Goal: Use online tool/utility: Utilize a website feature to perform a specific function

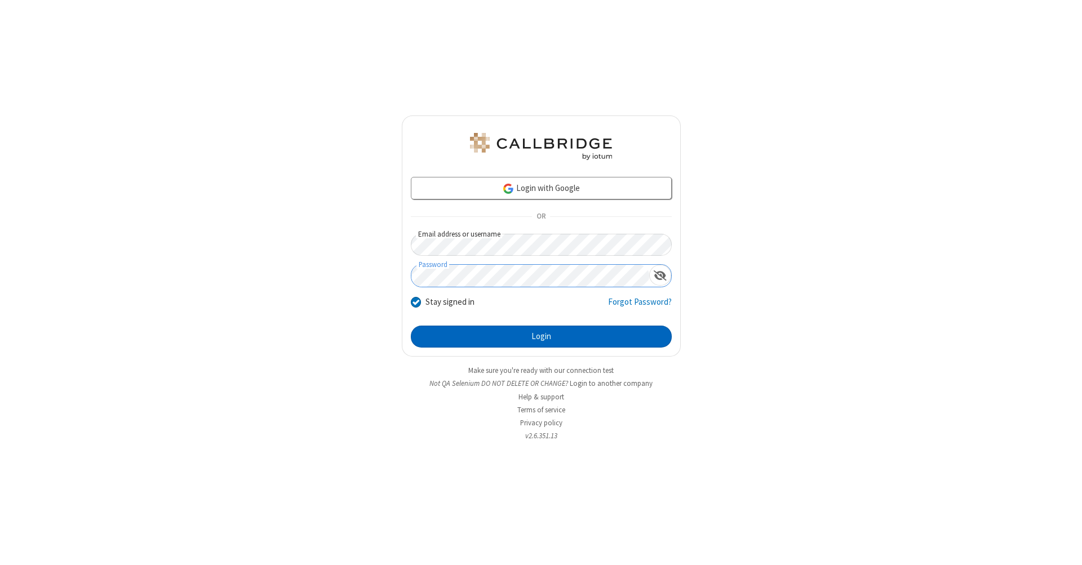
click at [541, 337] on button "Login" at bounding box center [541, 337] width 261 height 23
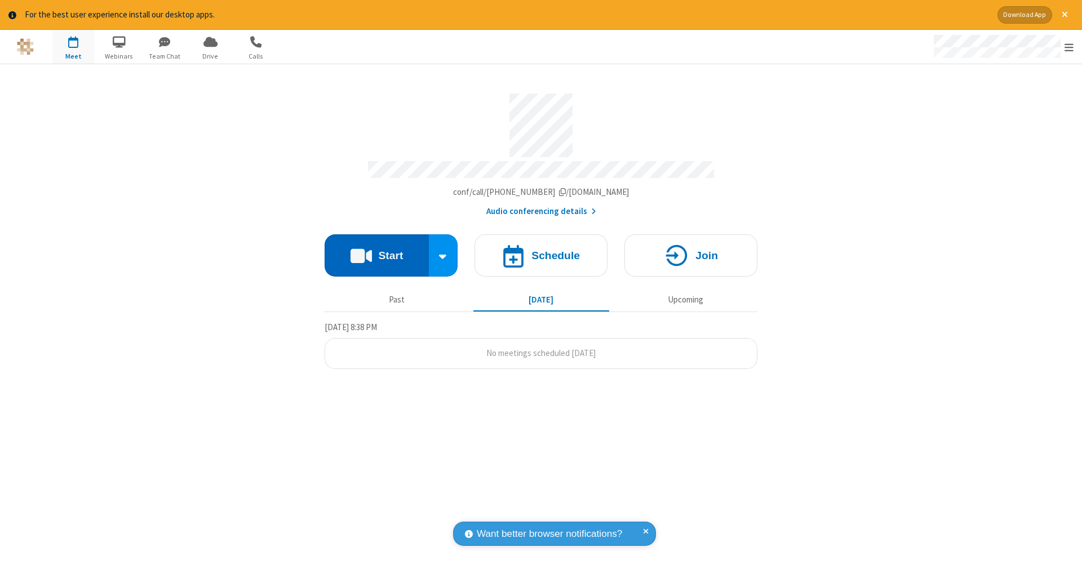
click at [377, 250] on button "Start" at bounding box center [377, 256] width 104 height 42
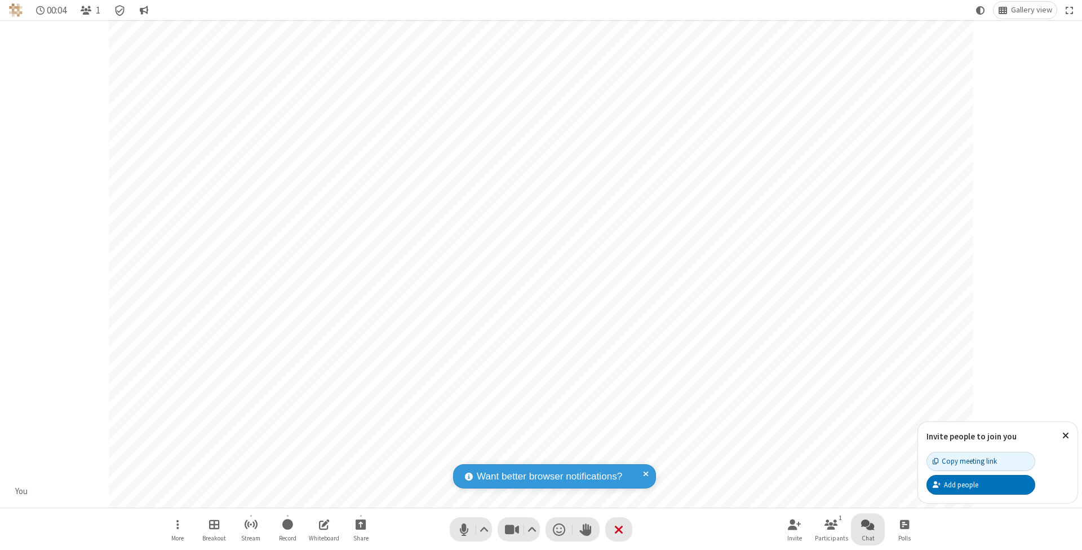
click at [868, 524] on span "Open chat" at bounding box center [868, 524] width 14 height 14
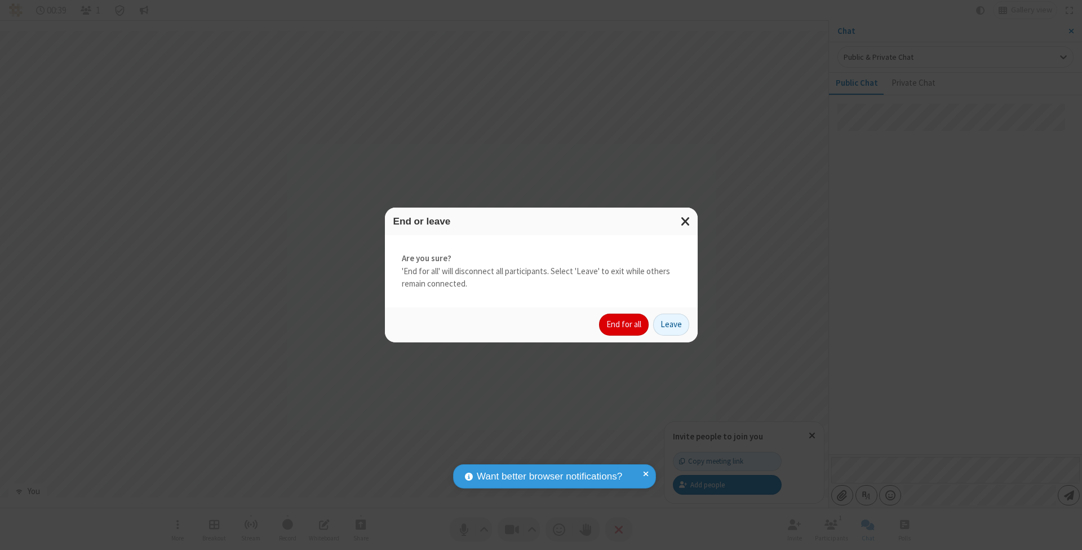
click at [625, 324] on button "End for all" at bounding box center [624, 324] width 50 height 23
